Goal: Task Accomplishment & Management: Complete application form

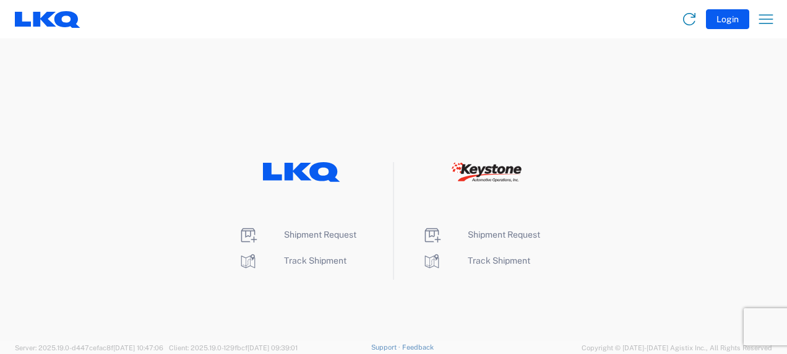
click at [252, 309] on agx-landing-component "Shipment Request Track Shipment Shipment Request Track Shipment" at bounding box center [393, 189] width 787 height 302
click at [321, 233] on span "Shipment Request" at bounding box center [320, 234] width 72 height 10
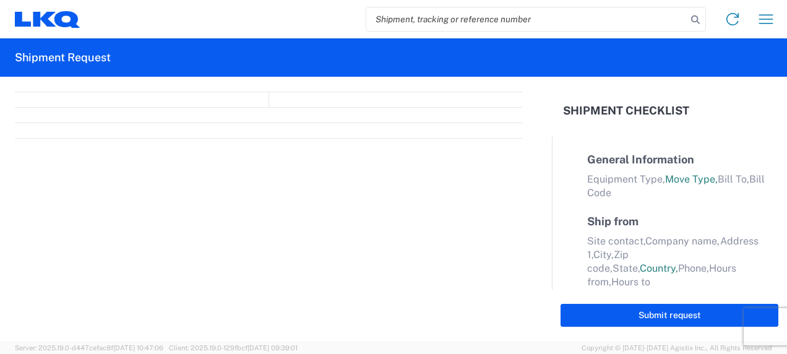
select select "FULL"
select select "LBS"
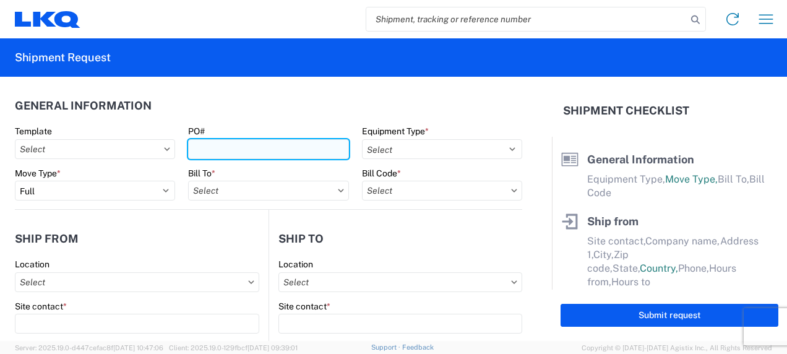
click at [255, 146] on input "PO#" at bounding box center [268, 149] width 160 height 20
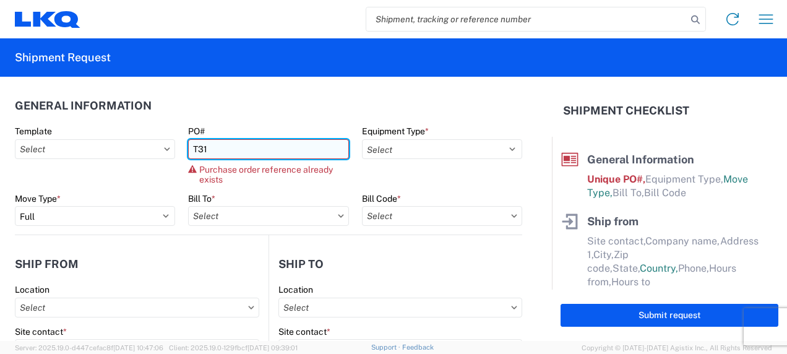
click at [234, 147] on input "T31" at bounding box center [268, 149] width 160 height 20
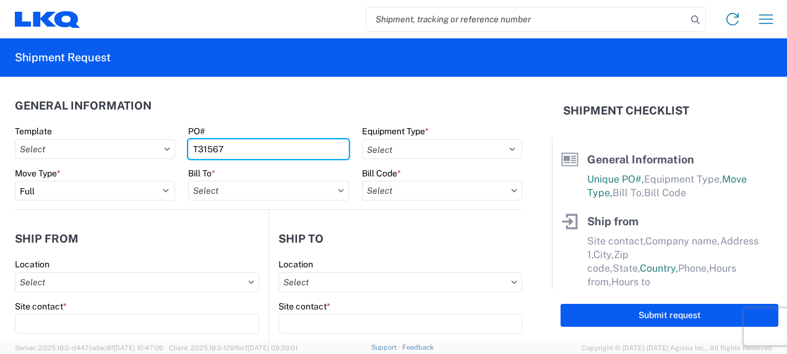
type input "T31567"
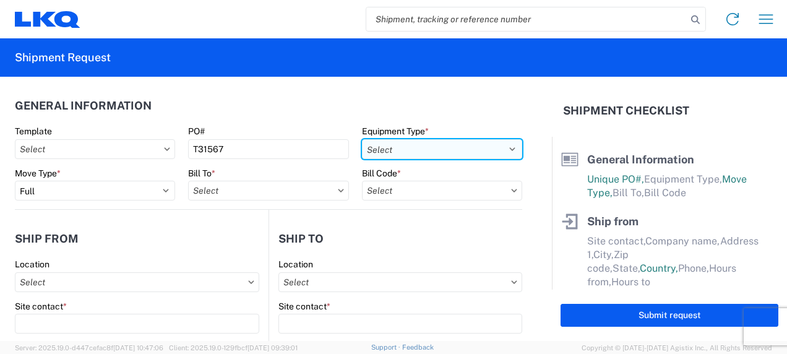
click at [505, 145] on select "Select 53’ Dry Van Flatbed Dropdeck (van) Lowboy (flatbed) Rail" at bounding box center [442, 149] width 160 height 20
click at [501, 147] on select "Select 53’ Dry Van Flatbed Dropdeck (van) Lowboy (flatbed) Rail" at bounding box center [442, 149] width 160 height 20
select select "STDV"
click at [362, 139] on select "Select 53’ Dry Van Flatbed Dropdeck (van) Lowboy (flatbed) Rail" at bounding box center [442, 149] width 160 height 20
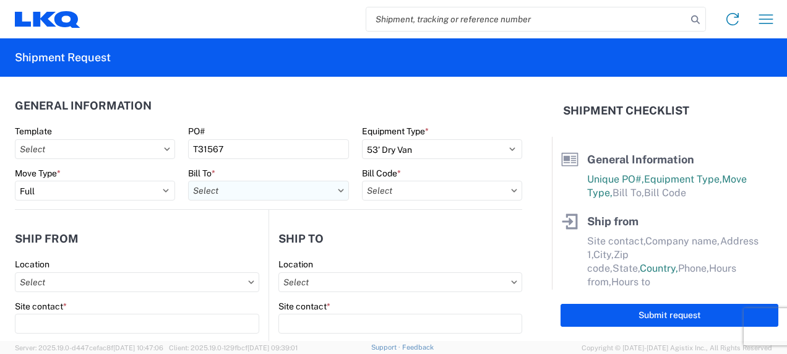
click at [250, 194] on input "text" at bounding box center [268, 191] width 160 height 20
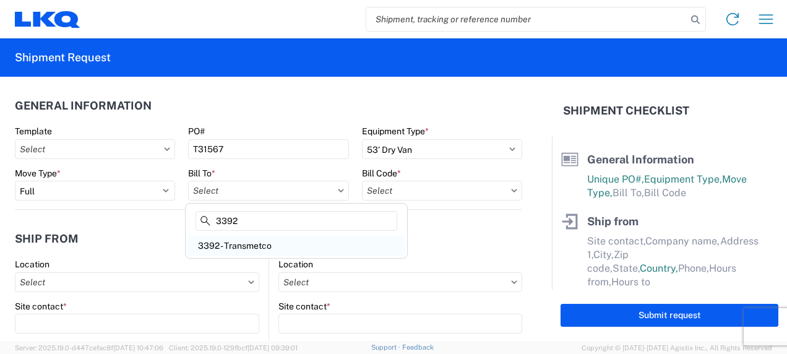
type input "3392"
click at [238, 246] on div "3392 - Transmetco" at bounding box center [296, 246] width 216 height 20
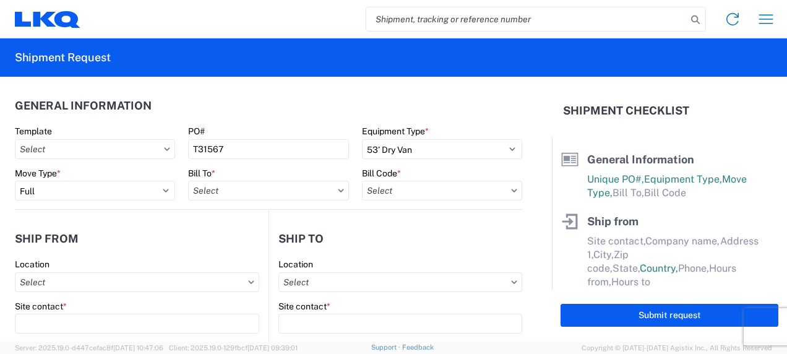
type input "3392 - Transmetco"
click at [462, 190] on input "text" at bounding box center [442, 191] width 160 height 20
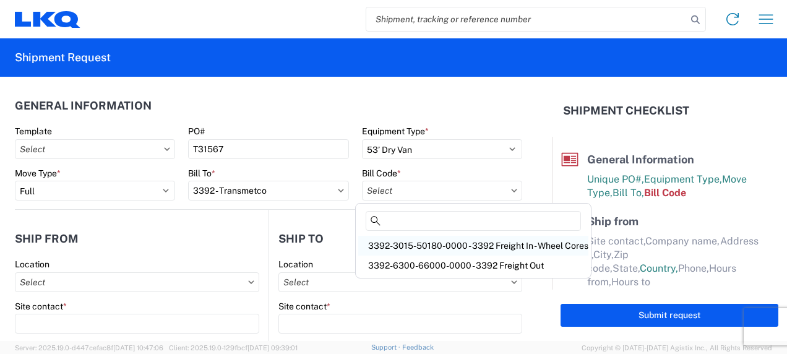
click at [466, 241] on div "3392-3015-50180-0000 - 3392 Freight In - Wheel Cores" at bounding box center [473, 246] width 230 height 20
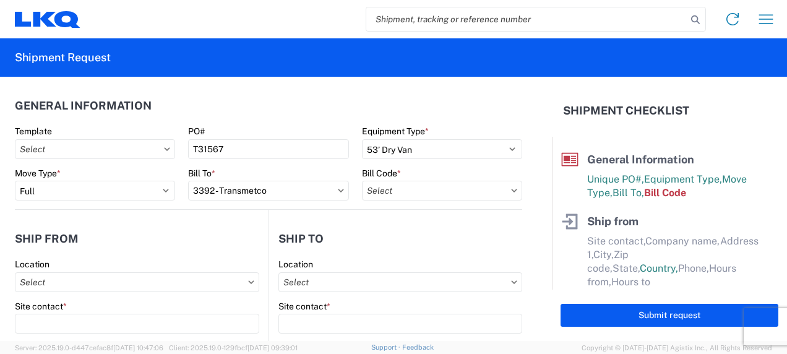
type input "3392-3015-50180-0000 - 3392 Freight In - Wheel Cores"
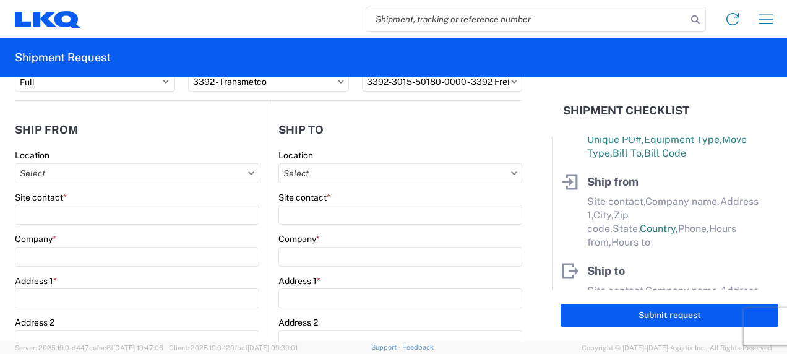
scroll to position [106, 0]
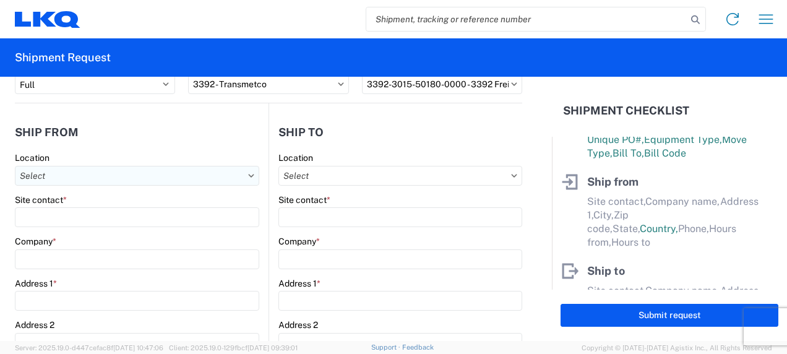
click at [235, 176] on input "text" at bounding box center [137, 176] width 244 height 20
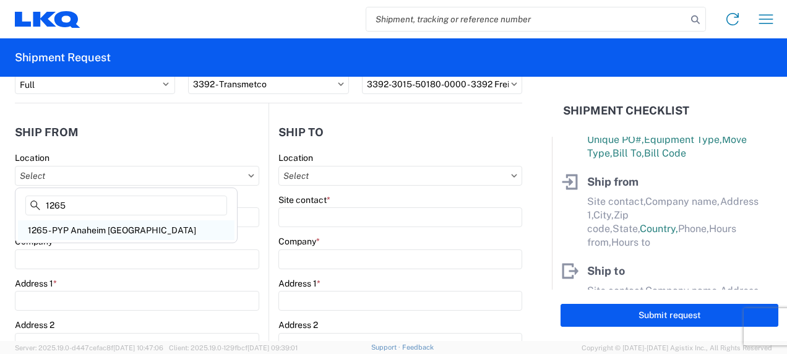
type input "1265"
click at [121, 230] on div "1265 - PYP Anaheim [GEOGRAPHIC_DATA]" at bounding box center [126, 230] width 216 height 20
type input "1265 - PYP Anaheim [GEOGRAPHIC_DATA]"
type input "LKQ Corporation"
type input "[STREET_ADDRESS]"
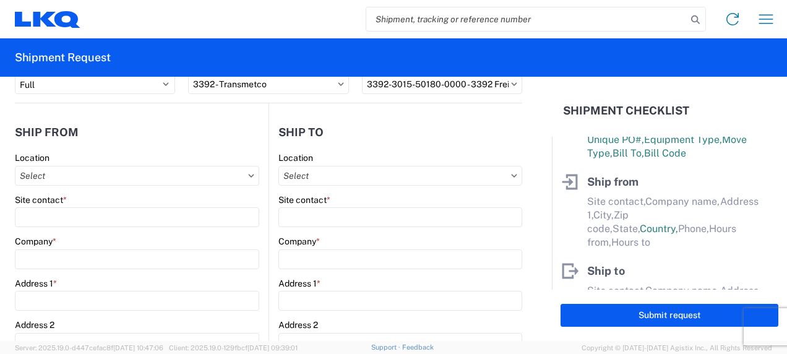
type input "[GEOGRAPHIC_DATA]"
type input "92804"
select select "CA"
select select "US"
type input "09:00"
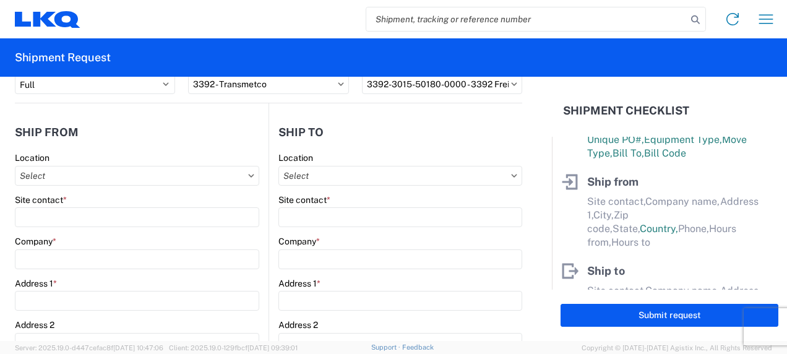
type input "17:00"
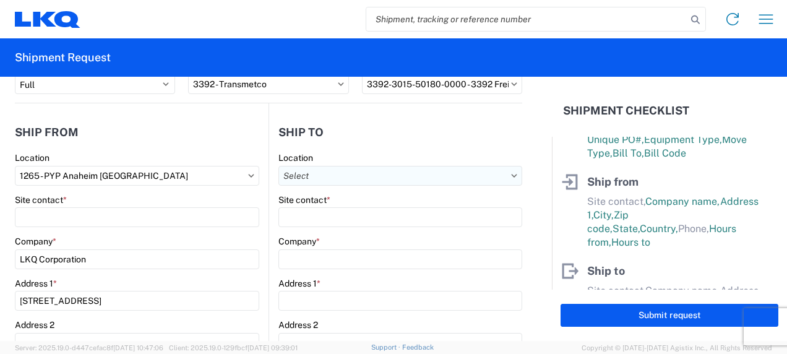
click at [467, 177] on input "text" at bounding box center [400, 176] width 244 height 20
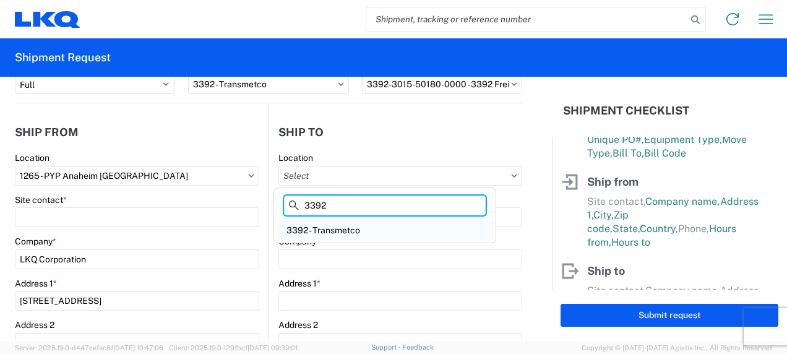
type input "3392"
click at [355, 231] on div "3392 - Transmetco" at bounding box center [384, 230] width 216 height 20
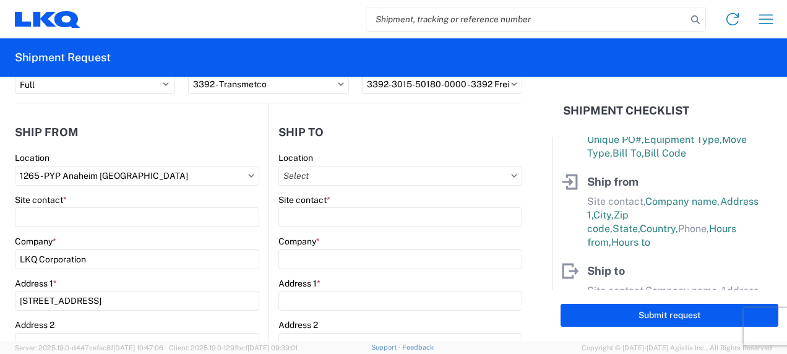
type input "3392 - Transmetco"
type input "LKQ Corporation"
type input "[STREET_ADDRESS]"
type input "Huntington"
type input "46750"
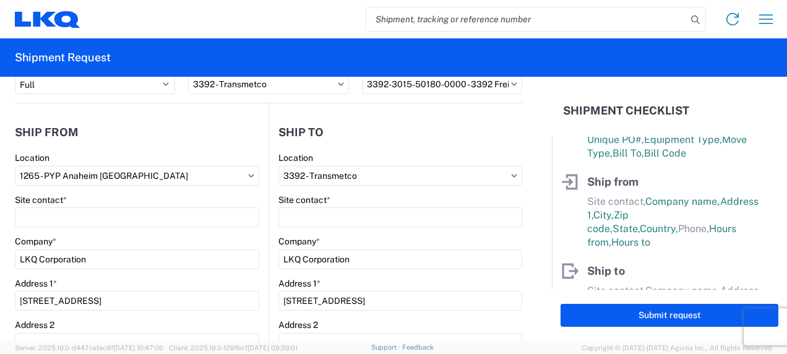
select select "US"
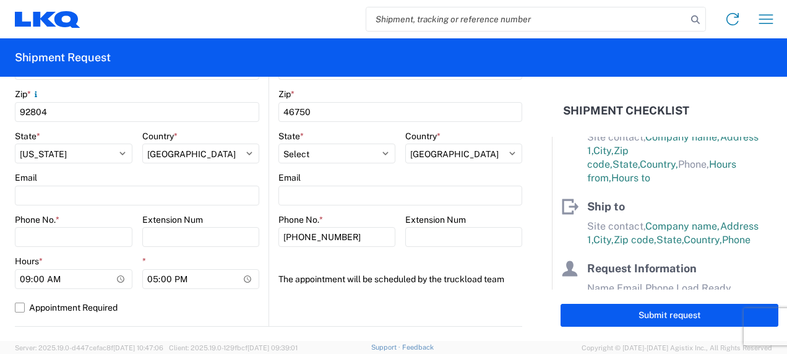
scroll to position [441, 0]
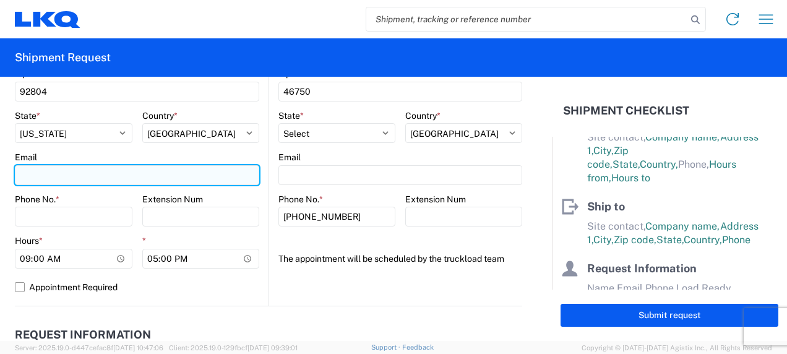
click at [111, 173] on input "Email" at bounding box center [137, 175] width 244 height 20
type input "[EMAIL_ADDRESS][DOMAIN_NAME]"
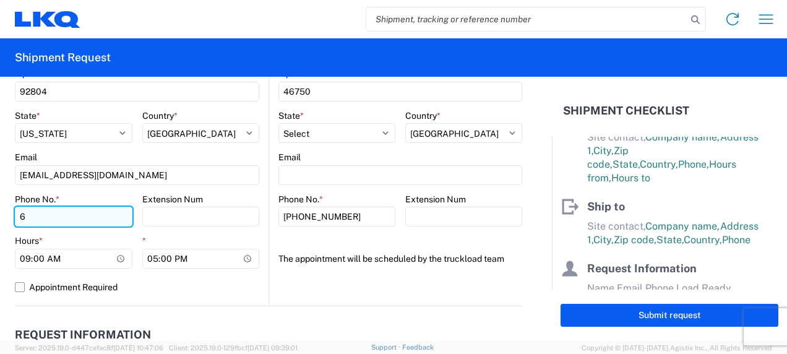
type input "6292174078"
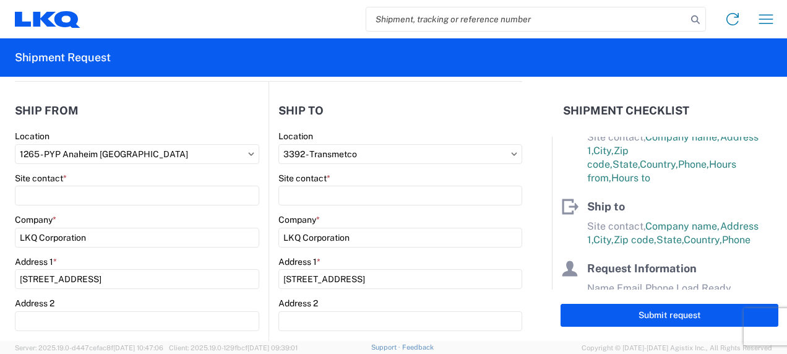
scroll to position [119, 0]
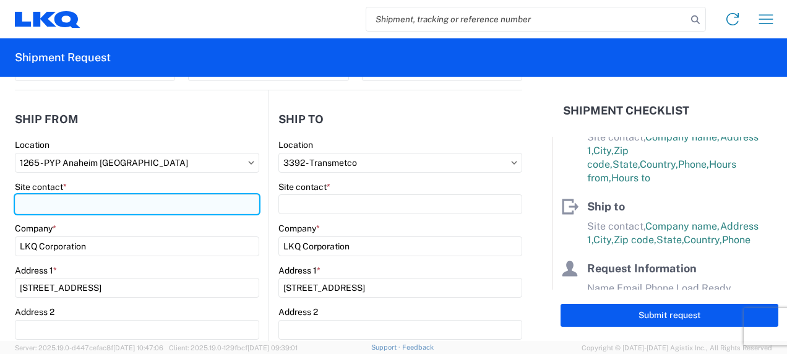
click at [67, 208] on input "Site contact *" at bounding box center [137, 204] width 244 height 20
type input "b"
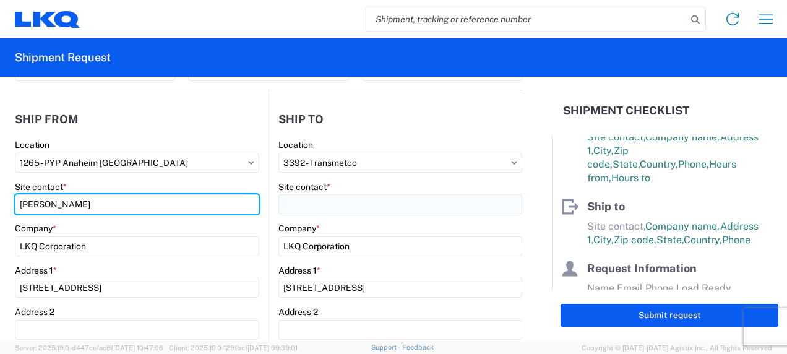
type input "[PERSON_NAME]"
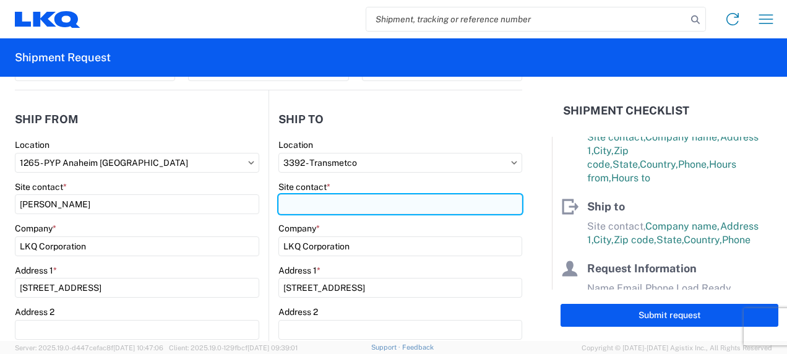
click at [361, 205] on input "Site contact *" at bounding box center [400, 204] width 244 height 20
type input "[PERSON_NAME]"
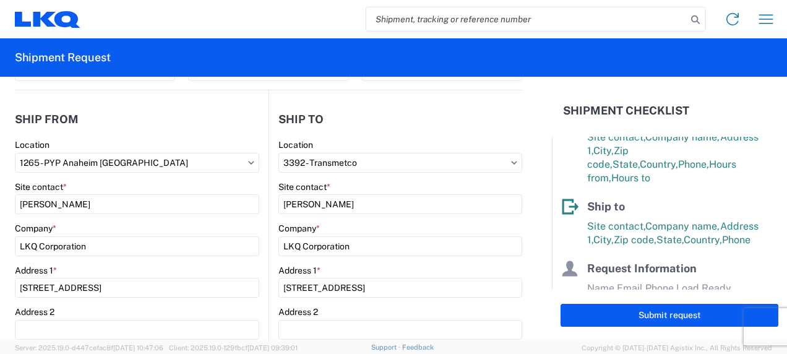
click at [397, 128] on header "Ship to" at bounding box center [395, 119] width 253 height 28
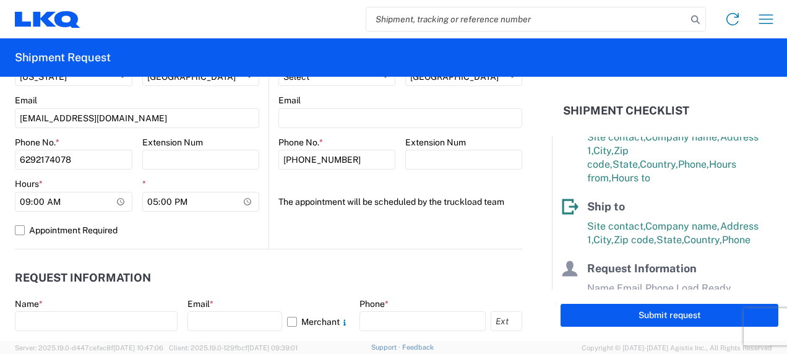
scroll to position [492, 0]
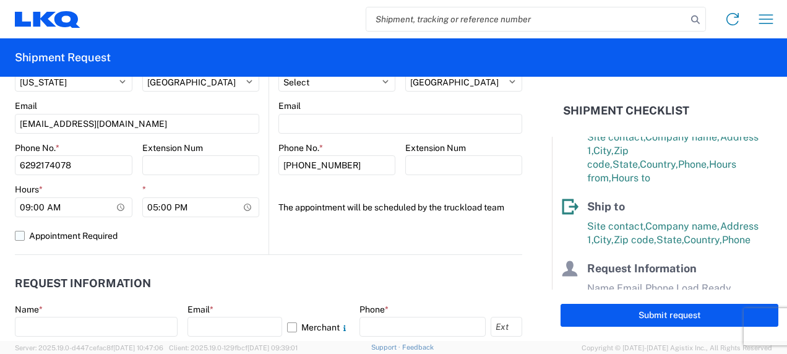
click at [22, 235] on label "Appointment Required" at bounding box center [137, 236] width 244 height 20
click at [0, 0] on input "Appointment Required" at bounding box center [0, 0] width 0 height 0
select select "US"
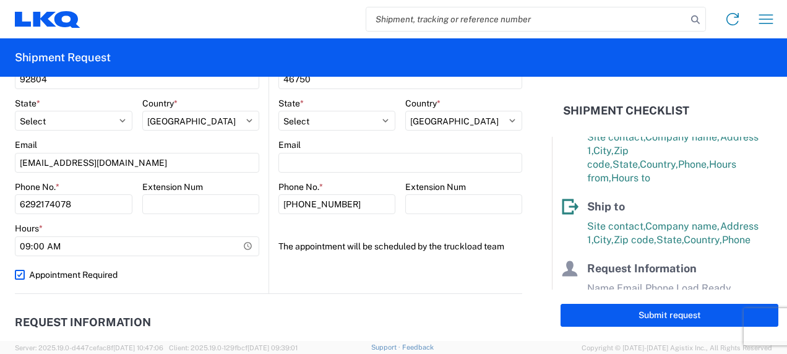
scroll to position [474, 0]
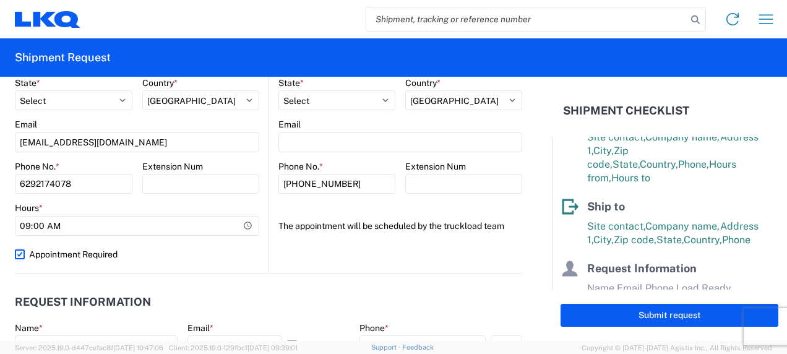
click at [20, 252] on label "Appointment Required" at bounding box center [137, 254] width 244 height 20
click at [0, 0] on input "Appointment Required" at bounding box center [0, 0] width 0 height 0
select select "US"
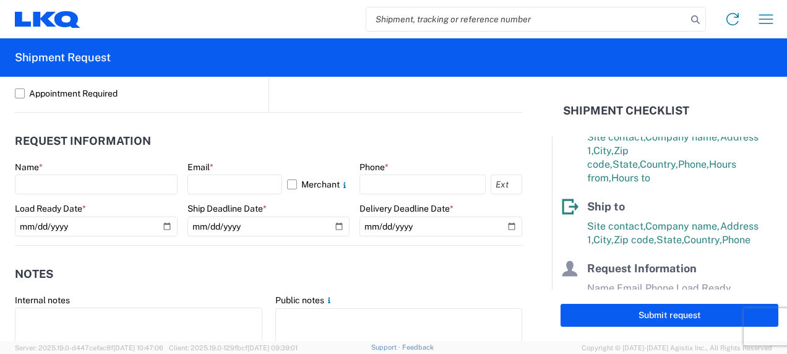
scroll to position [625, 0]
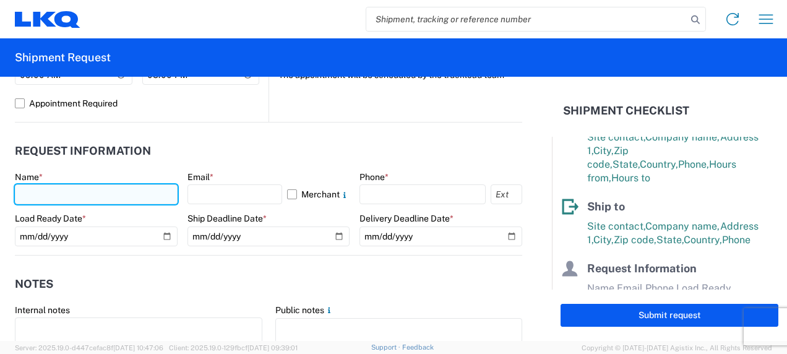
click at [96, 190] on input "text" at bounding box center [96, 194] width 163 height 20
type input "[PERSON_NAME]"
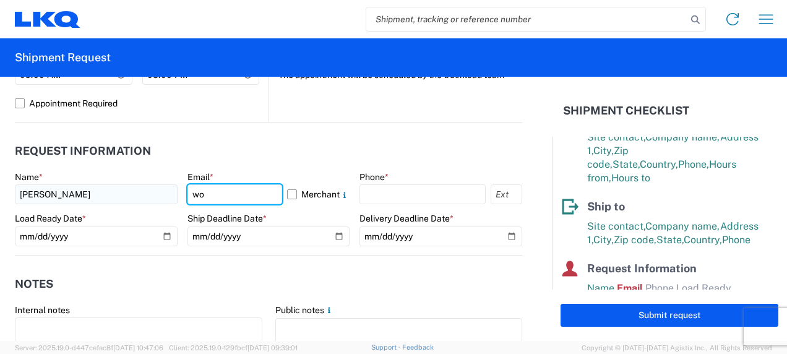
type input "[EMAIL_ADDRESS][DOMAIN_NAME]"
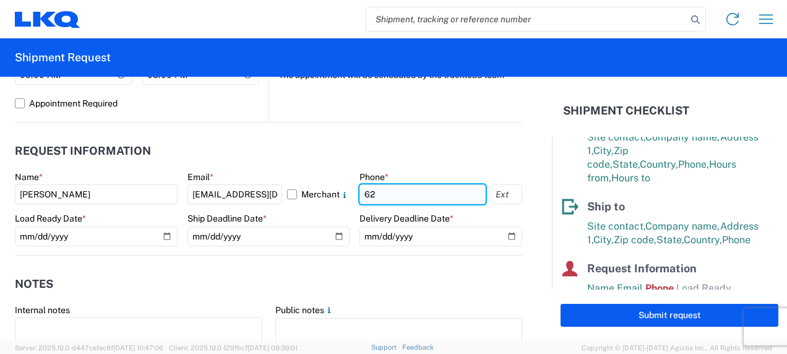
type input "6292174078"
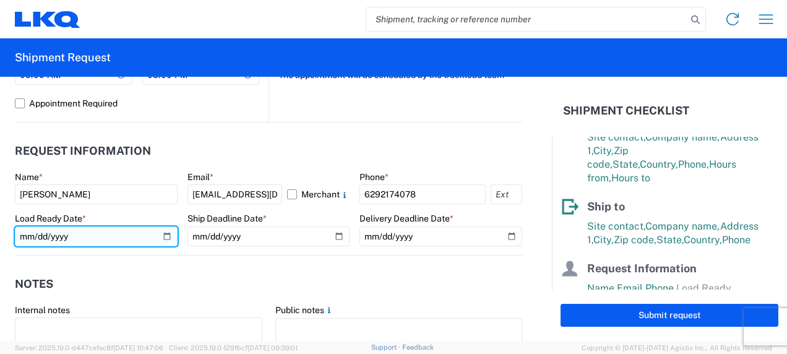
click at [164, 236] on input "date" at bounding box center [96, 236] width 163 height 20
type input "[DATE]"
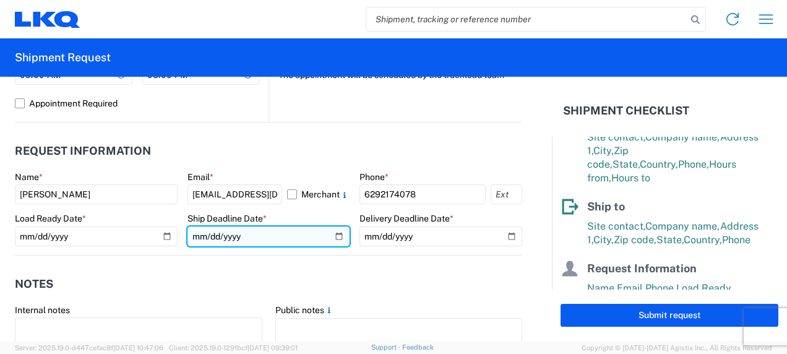
click at [332, 236] on input "date" at bounding box center [268, 236] width 163 height 20
type input "[DATE]"
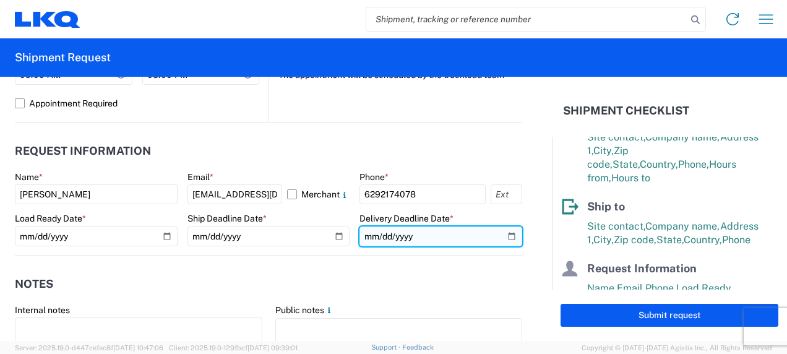
click at [505, 238] on input "date" at bounding box center [440, 236] width 163 height 20
click at [509, 240] on input "[DATE]" at bounding box center [440, 236] width 163 height 20
click at [505, 236] on input "[DATE]" at bounding box center [440, 236] width 163 height 20
type input "[DATE]"
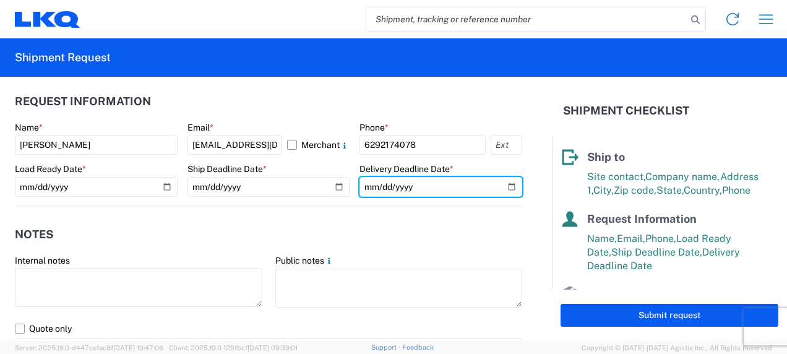
scroll to position [699, 0]
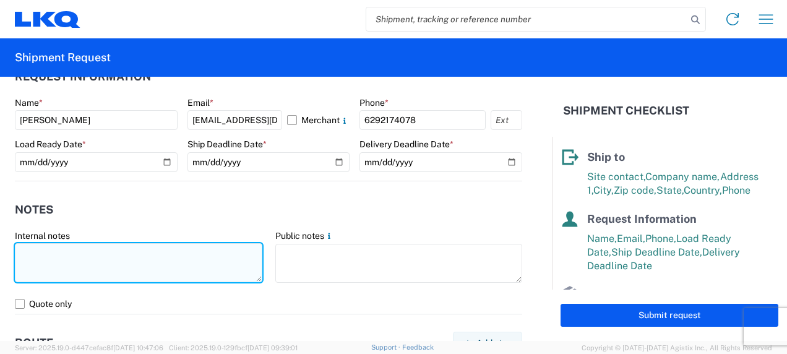
click at [158, 254] on textarea at bounding box center [138, 262] width 247 height 39
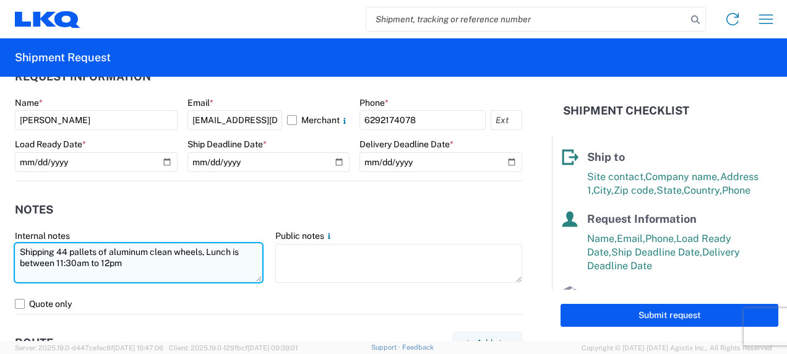
drag, startPoint x: 141, startPoint y: 264, endPoint x: 19, endPoint y: 247, distance: 123.6
click at [19, 247] on textarea "Shipping 44 pallets of aluminum clean wheels, Lunch is between 11:30am to 12pm" at bounding box center [138, 262] width 247 height 39
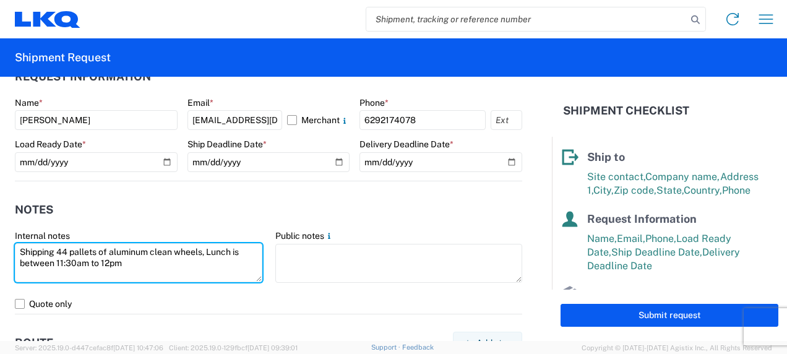
type textarea "Shipping 44 pallets of aluminum clean wheels, Lunch is between 11:30am to 12pm"
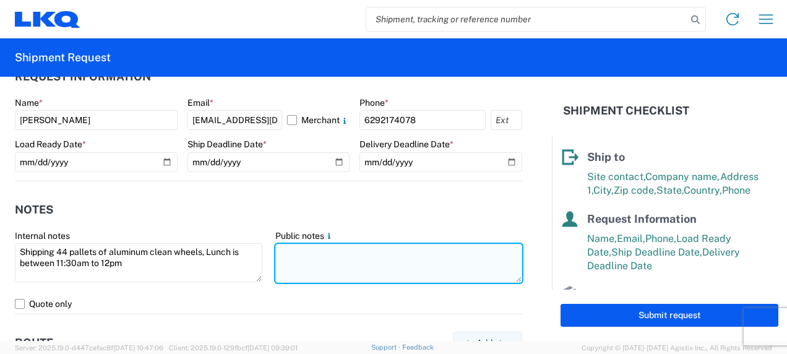
click at [307, 250] on textarea at bounding box center [398, 263] width 247 height 39
paste textarea "Shipping 44 pallets of aluminum clean wheels, Lunch is between 11:30am to 12pm"
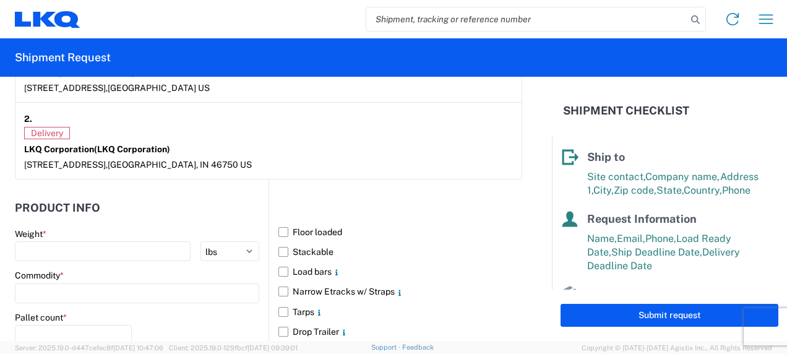
scroll to position [1077, 0]
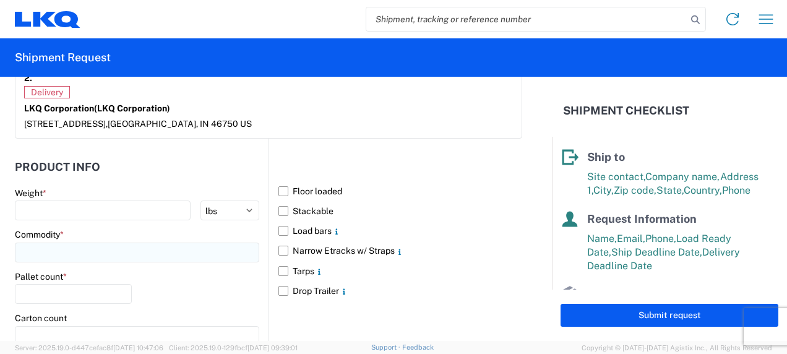
type textarea "Shipping 44 pallets of aluminum clean wheels, Lunch is between 11:30am to 12pm"
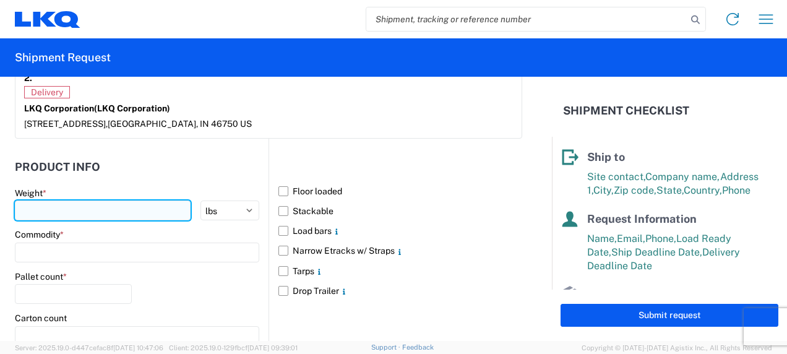
click at [97, 202] on input "number" at bounding box center [103, 210] width 176 height 20
type input "40000"
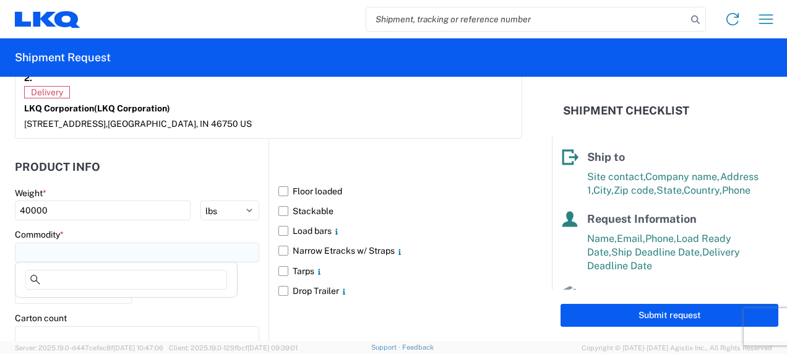
click at [75, 254] on input at bounding box center [137, 252] width 244 height 20
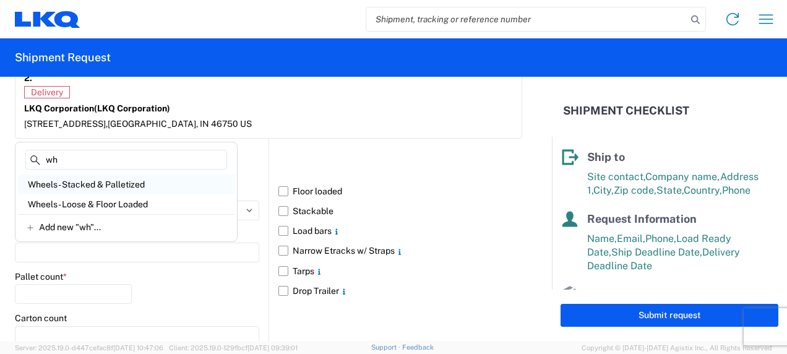
type input "wh"
click at [103, 186] on div "Wheels - Stacked & Palletized" at bounding box center [126, 184] width 216 height 20
type input "Wheels - Stacked & Palletized"
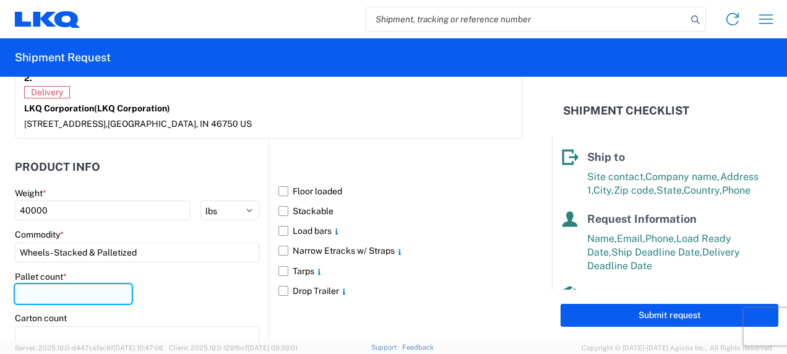
click at [80, 297] on input "number" at bounding box center [73, 294] width 117 height 20
type input "44"
click at [155, 283] on div "Pallet count * 44" at bounding box center [137, 292] width 244 height 42
click at [280, 208] on label "Stackable" at bounding box center [400, 211] width 244 height 20
click at [0, 0] on input "Stackable" at bounding box center [0, 0] width 0 height 0
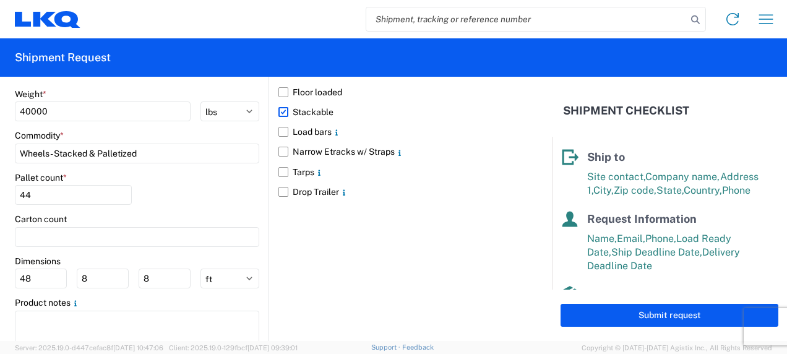
scroll to position [1215, 0]
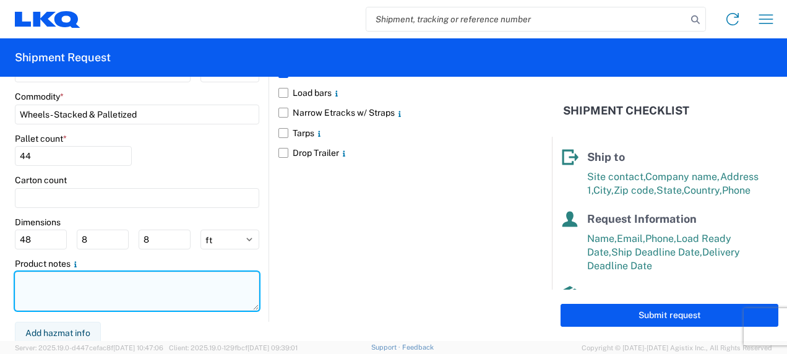
click at [196, 276] on textarea at bounding box center [137, 290] width 244 height 39
paste textarea "Shipping 44 pallets of aluminum clean wheels, Lunch is between 11:30am to 12pm"
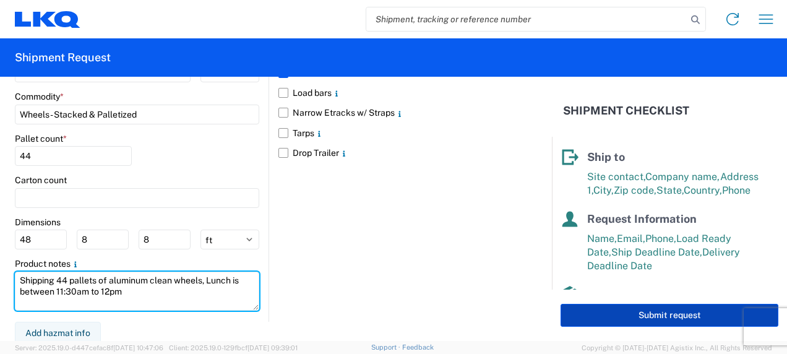
type textarea "Shipping 44 pallets of aluminum clean wheels, Lunch is between 11:30am to 12pm"
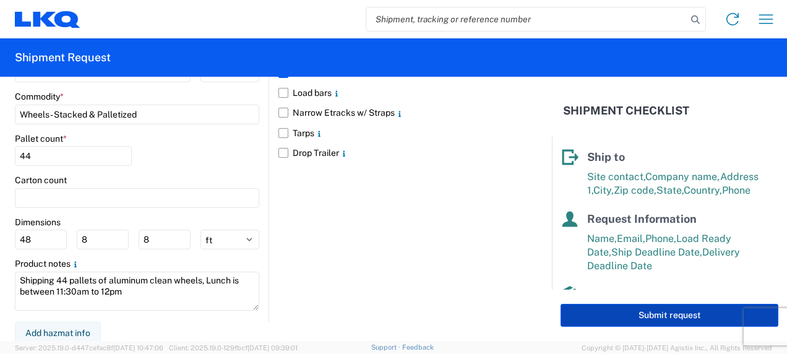
click at [620, 317] on button "Submit request" at bounding box center [669, 315] width 218 height 23
select select "US"
